Goal: Information Seeking & Learning: Learn about a topic

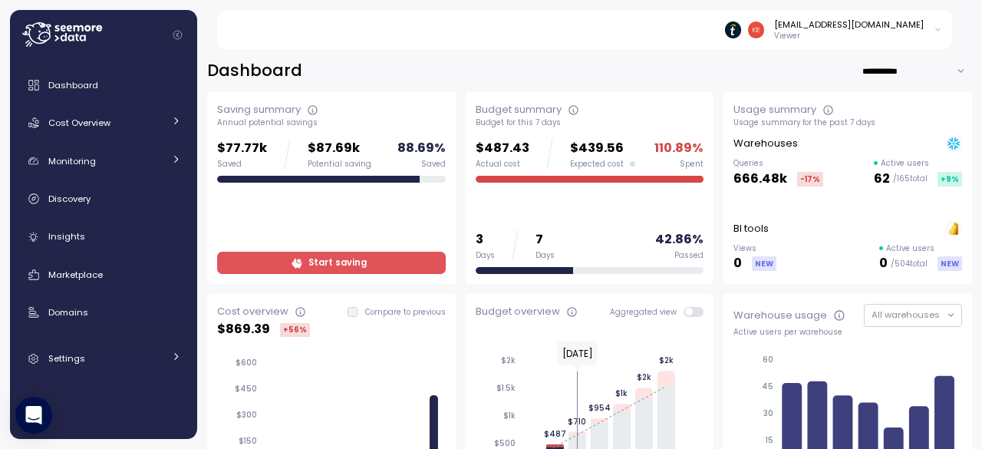
click at [275, 30] on div "ketevan.margalitashvili@tipalti.com Viewer" at bounding box center [594, 30] width 718 height 40
click at [70, 202] on span "Discovery" at bounding box center [69, 199] width 42 height 12
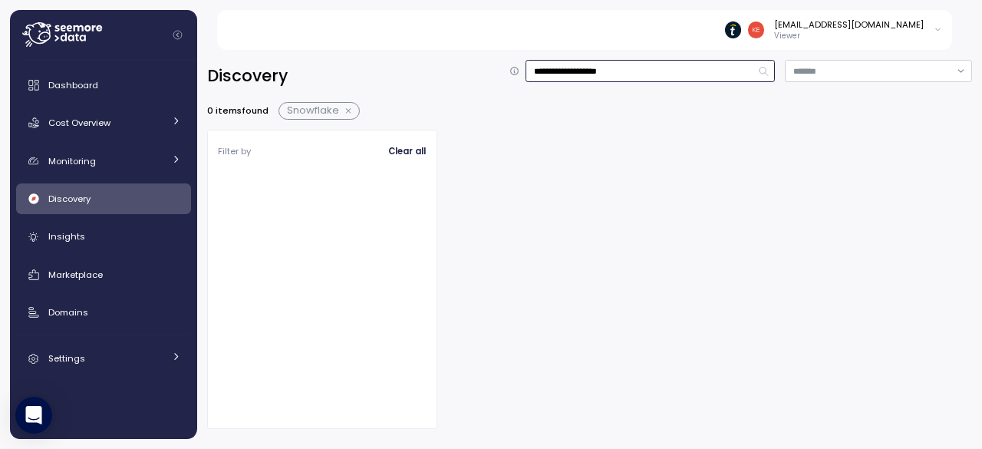
click at [629, 74] on input "**********" at bounding box center [649, 71] width 249 height 22
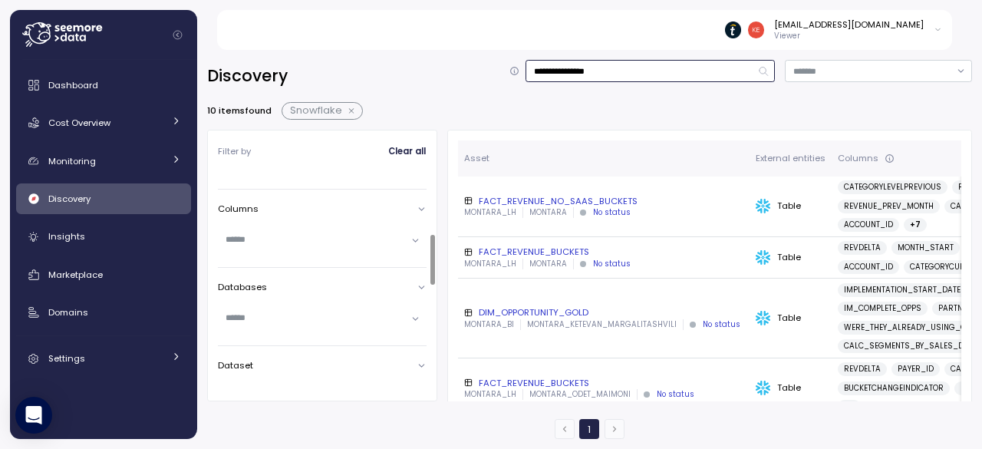
scroll to position [230, 0]
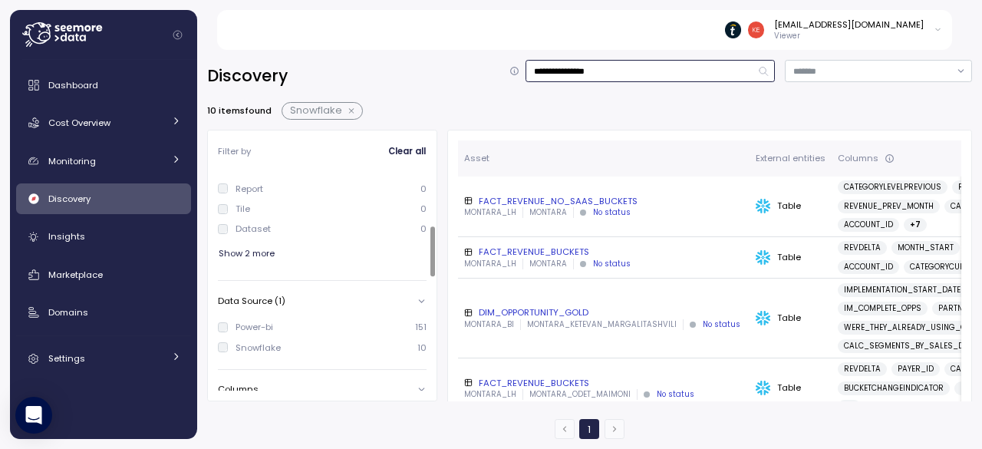
type input "**********"
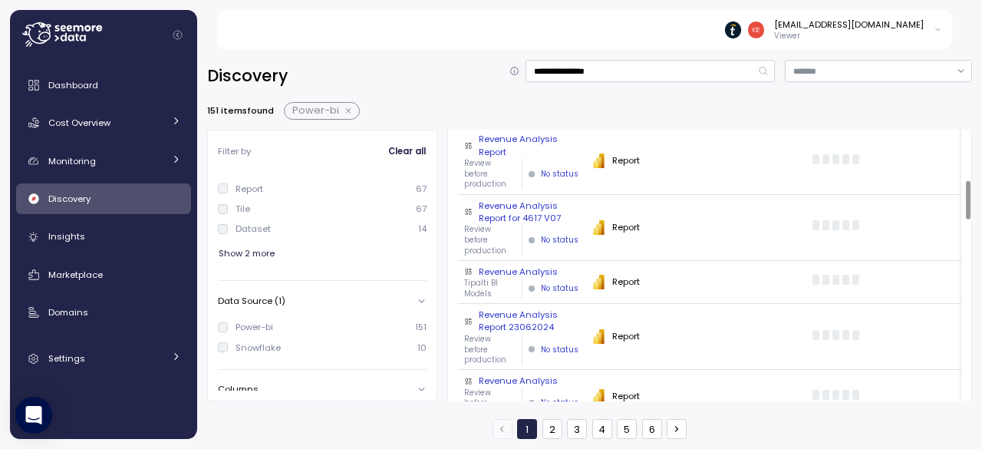
scroll to position [384, 0]
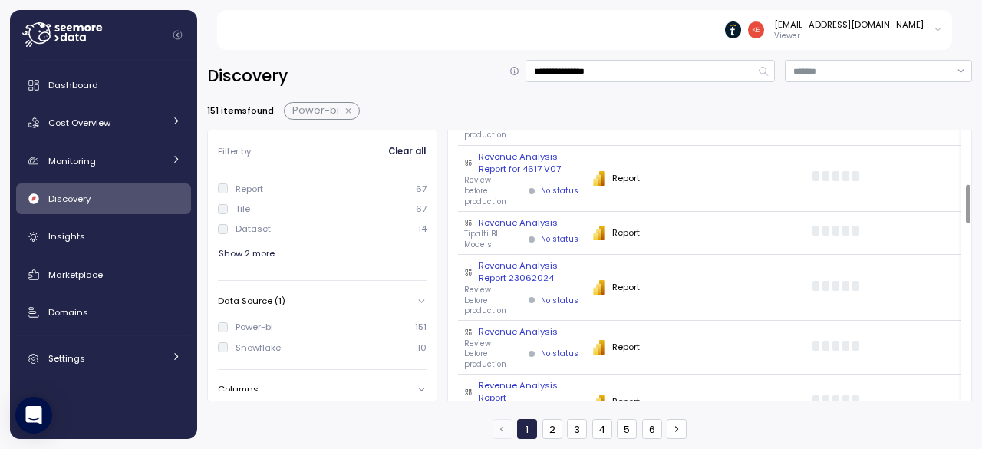
drag, startPoint x: 505, startPoint y: 221, endPoint x: 521, endPoint y: 255, distance: 38.1
click at [505, 221] on div "Revenue Analysis" at bounding box center [521, 222] width 115 height 12
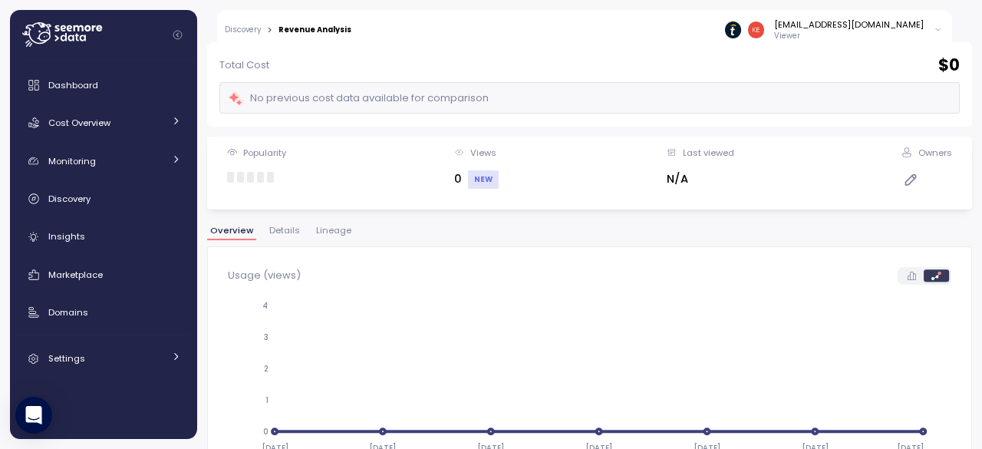
scroll to position [132, 0]
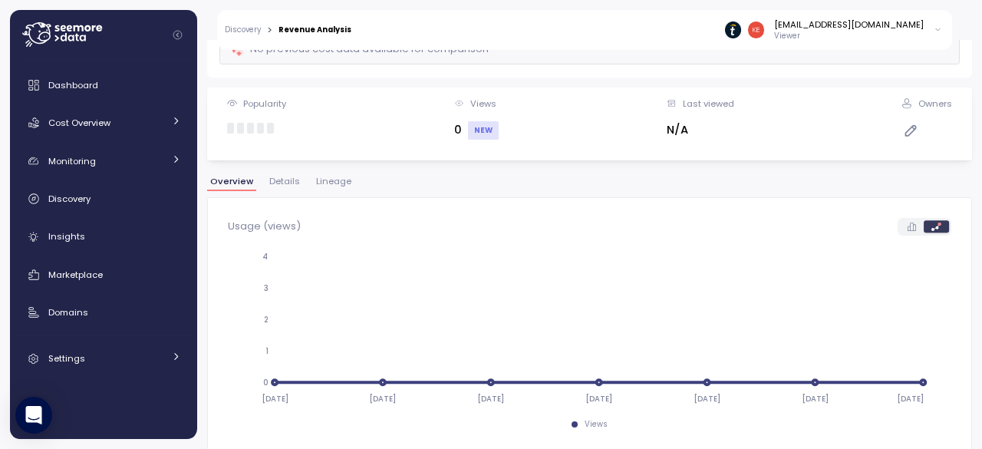
click at [313, 182] on button "Lineage" at bounding box center [333, 183] width 41 height 13
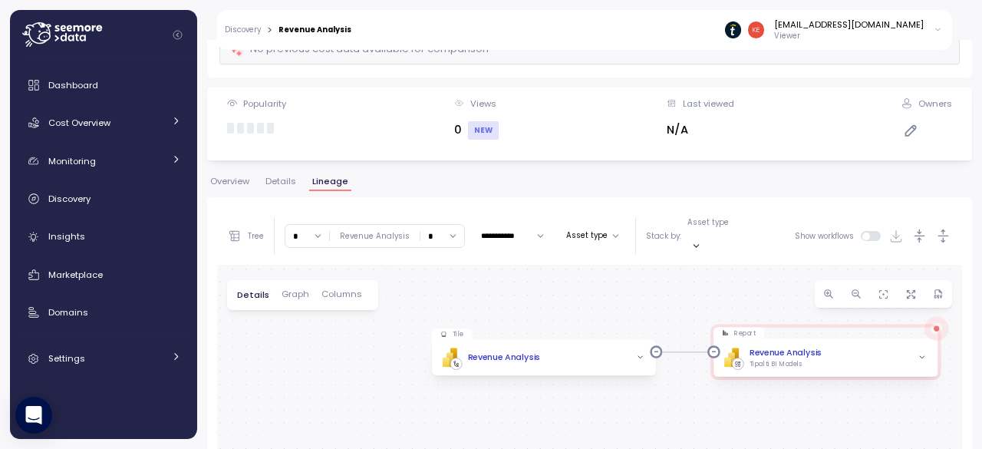
drag, startPoint x: 468, startPoint y: 351, endPoint x: 583, endPoint y: 297, distance: 127.3
click at [583, 297] on div "Tile PBI Logo Created with Sketch. Revenue Analysis Report PBI Logo Created wit…" at bounding box center [589, 430] width 745 height 331
click at [558, 351] on div "PBI Logo Created with Sketch. Revenue Analysis" at bounding box center [543, 357] width 207 height 19
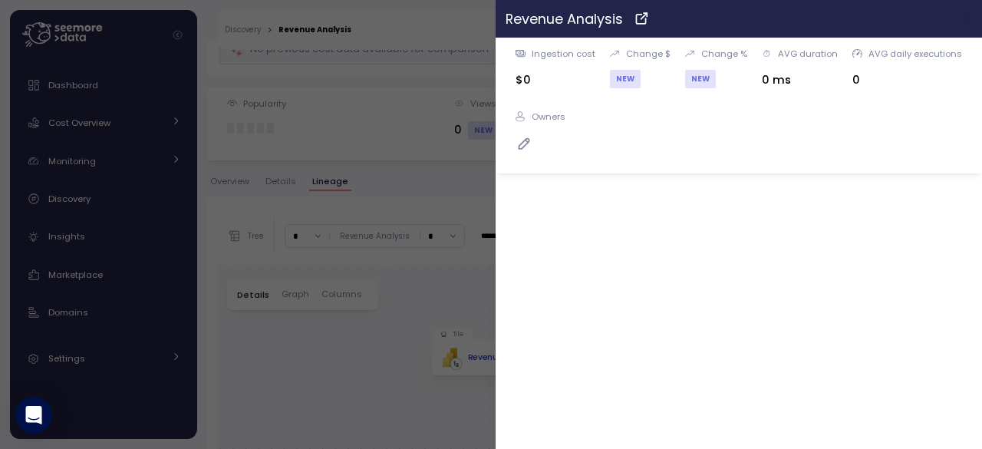
click at [968, 16] on icon "button" at bounding box center [966, 18] width 7 height 7
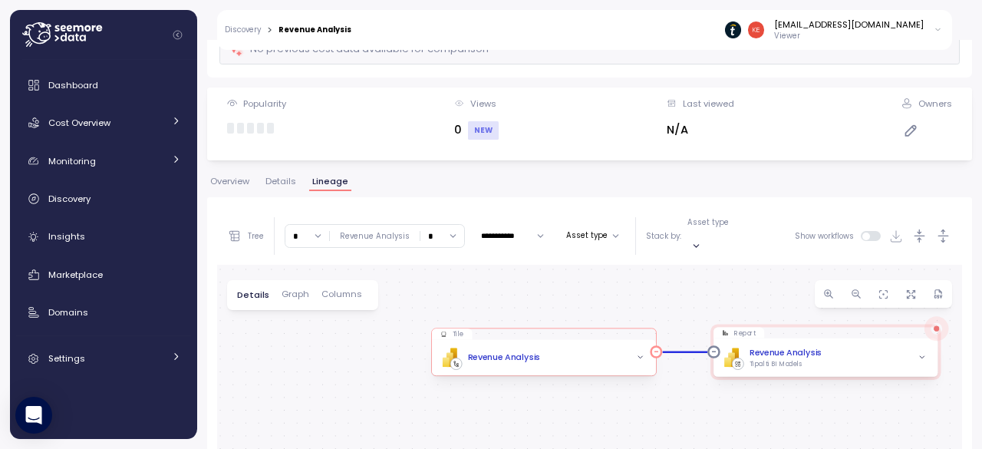
click at [638, 354] on icon "button" at bounding box center [640, 358] width 8 height 8
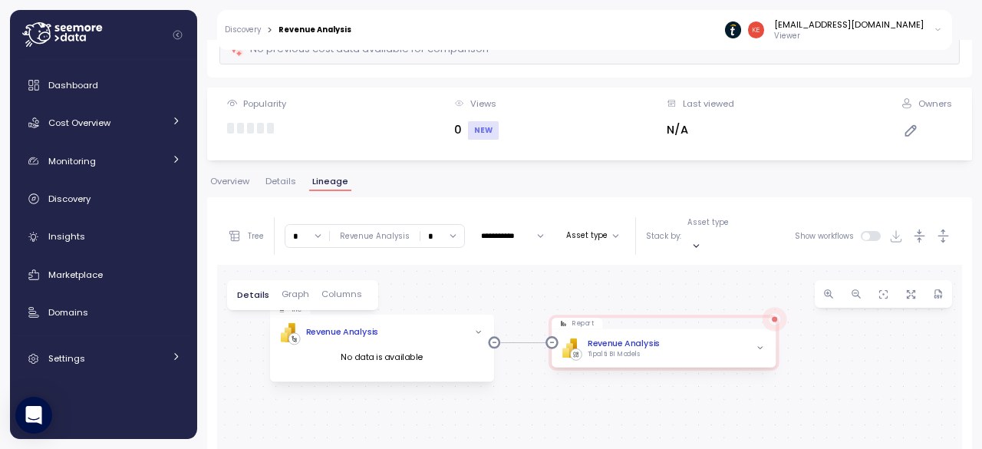
drag, startPoint x: 708, startPoint y: 413, endPoint x: 546, endPoint y: 389, distance: 163.6
click at [546, 389] on div "Tile PBI Logo Created with Sketch. Revenue Analysis No data is available Report…" at bounding box center [589, 430] width 745 height 331
click at [761, 344] on icon "button" at bounding box center [760, 348] width 8 height 8
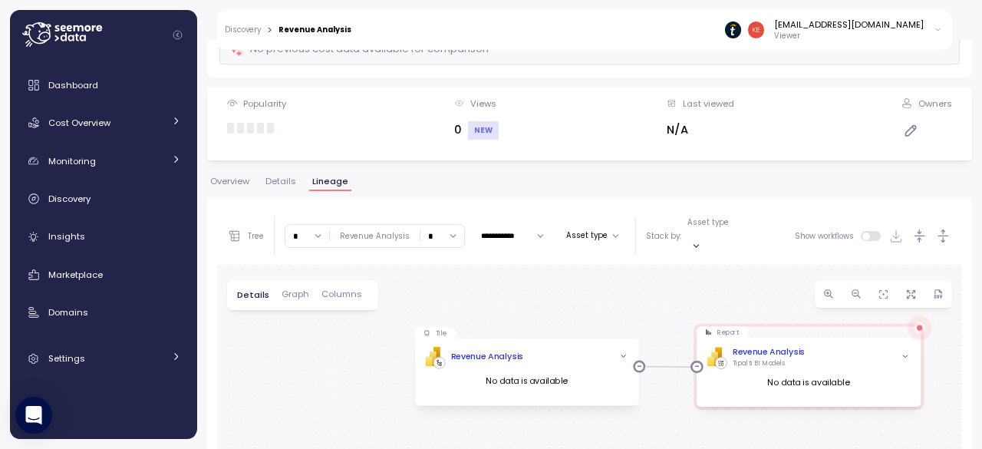
drag, startPoint x: 559, startPoint y: 374, endPoint x: 704, endPoint y: 397, distance: 146.8
click at [704, 397] on div "Tile PBI Logo Created with Sketch. Revenue Analysis No data is available Report…" at bounding box center [589, 430] width 745 height 331
click at [293, 290] on span "Graph" at bounding box center [295, 294] width 28 height 8
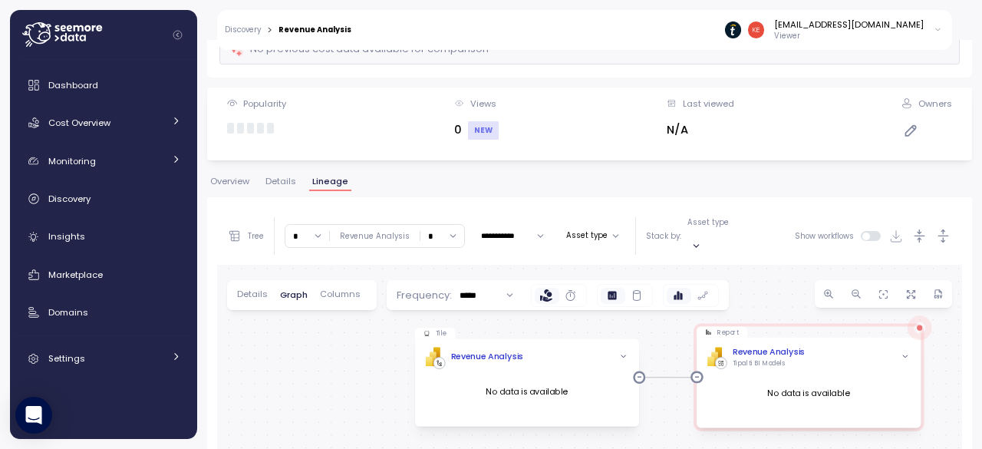
click at [341, 290] on span "Columns" at bounding box center [340, 294] width 41 height 8
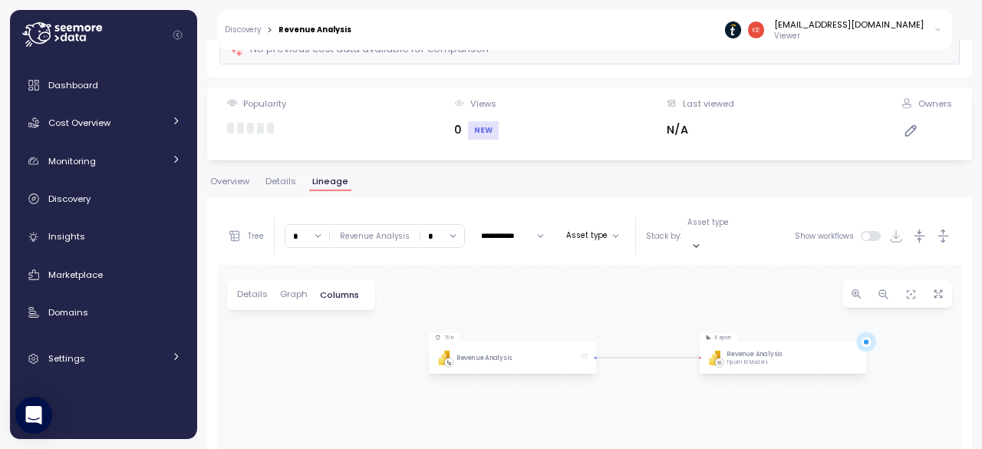
drag, startPoint x: 463, startPoint y: 357, endPoint x: 551, endPoint y: 306, distance: 102.4
click at [551, 306] on div "Tile PBI Logo Created with Sketch. Revenue Analysis Report PBI Logo Created wit…" at bounding box center [589, 430] width 745 height 331
click at [249, 290] on span "Details" at bounding box center [252, 294] width 31 height 8
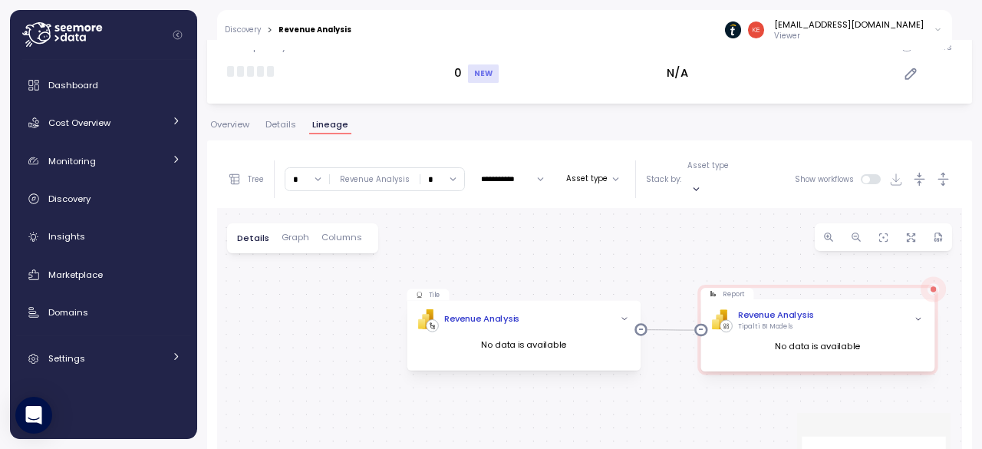
scroll to position [288, 0]
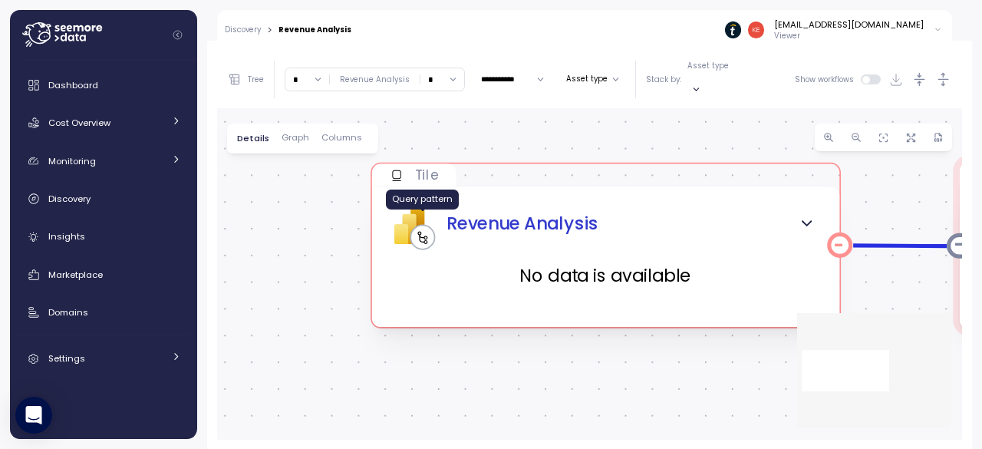
click at [420, 232] on icon at bounding box center [422, 238] width 10 height 13
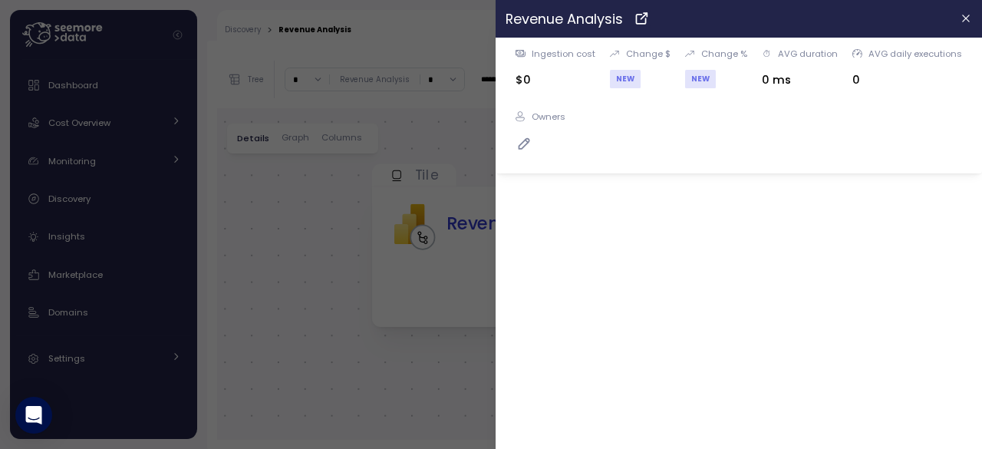
click at [882, 56] on div "AVG daily executions" at bounding box center [915, 54] width 94 height 12
click at [791, 57] on div "AVG duration" at bounding box center [808, 54] width 60 height 12
click at [708, 58] on div "Change %" at bounding box center [724, 54] width 46 height 12
click at [634, 61] on div "Change $ NEW" at bounding box center [640, 74] width 61 height 53
drag, startPoint x: 966, startPoint y: 16, endPoint x: 671, endPoint y: 25, distance: 294.7
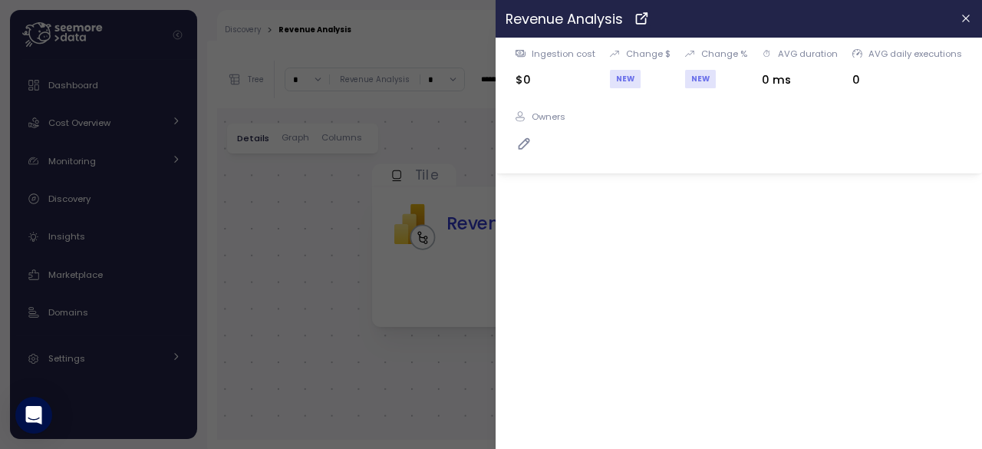
click at [672, 25] on header "Revenue Analysis" at bounding box center [738, 19] width 486 height 38
click at [627, 24] on div "Revenue Analysis" at bounding box center [726, 18] width 442 height 21
click at [654, 18] on div "Revenue Analysis" at bounding box center [726, 18] width 442 height 21
click at [649, 19] on icon at bounding box center [642, 18] width 16 height 18
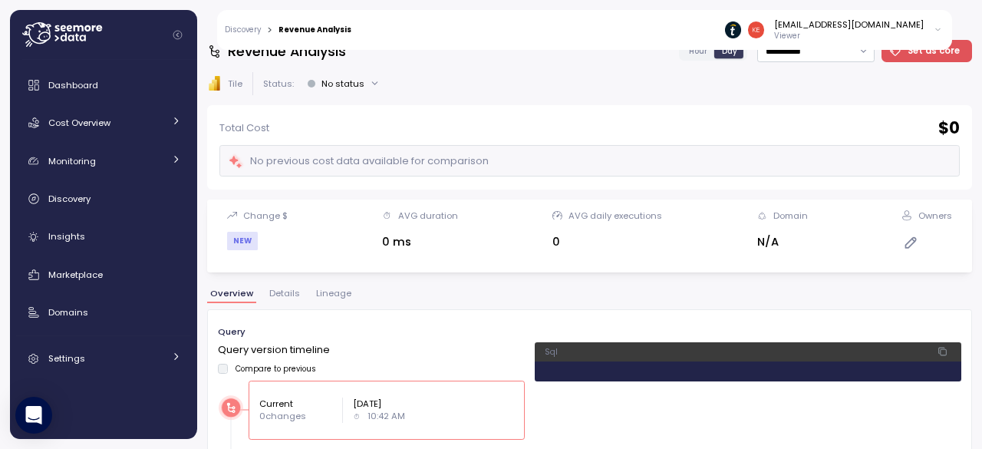
scroll to position [35, 0]
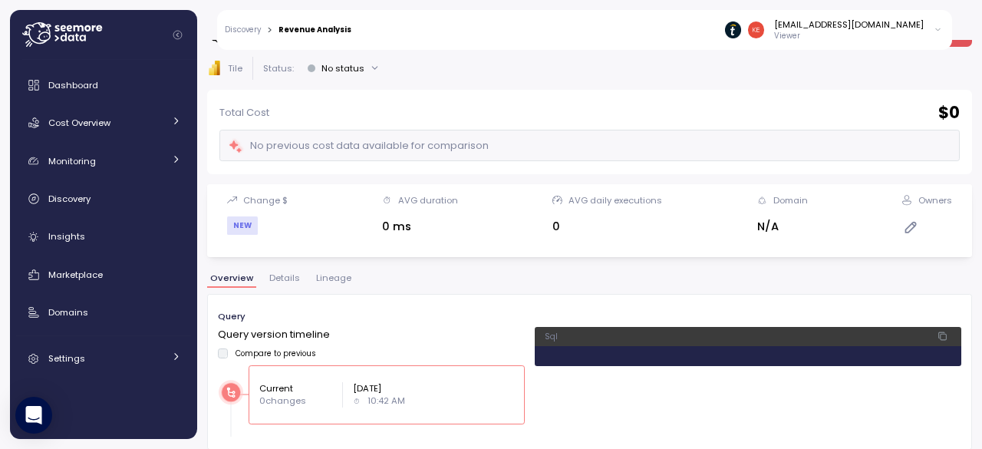
click at [853, 361] on pre at bounding box center [748, 356] width 426 height 20
click at [280, 274] on span "Details" at bounding box center [284, 278] width 31 height 8
